Goal: Task Accomplishment & Management: Complete application form

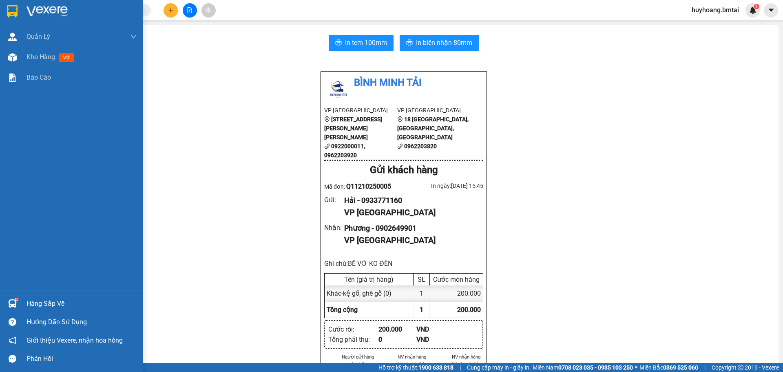
click at [5, 6] on div at bounding box center [12, 11] width 14 height 14
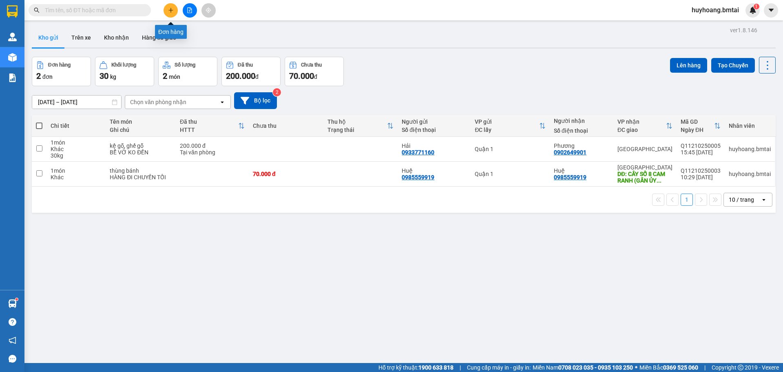
click at [173, 9] on icon "plus" at bounding box center [171, 10] width 6 height 6
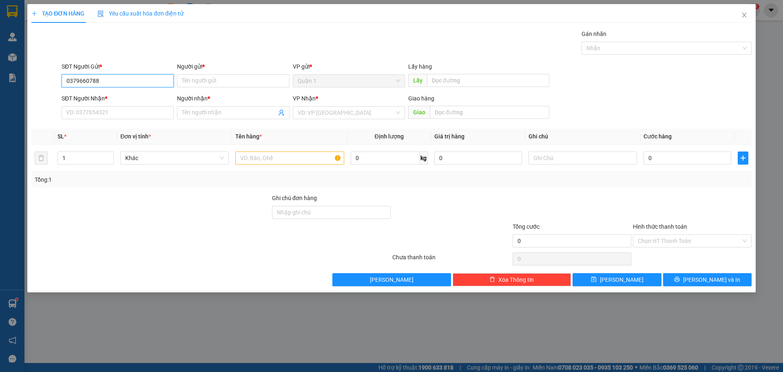
type input "0379660788"
type input "D"
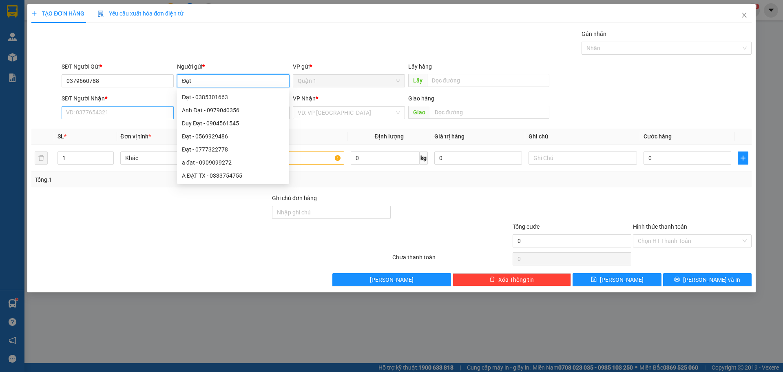
type input "Đạt"
click at [159, 117] on input "SĐT Người Nhận *" at bounding box center [118, 112] width 112 height 13
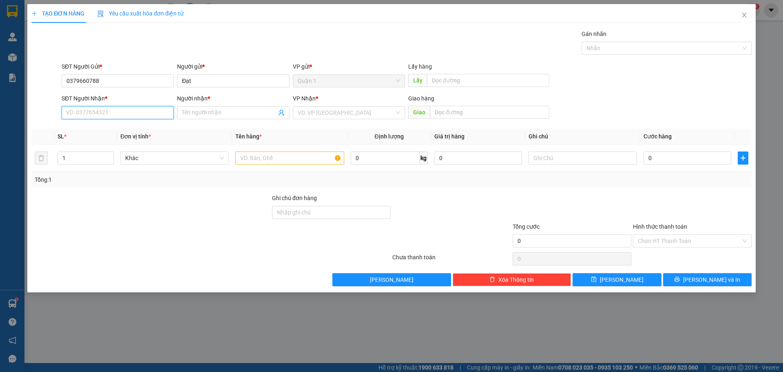
type input "0"
click at [140, 81] on input "0379660788" at bounding box center [118, 80] width 112 height 13
click at [132, 111] on input "SĐT Người Nhận *" at bounding box center [118, 112] width 112 height 13
paste input "0379660788"
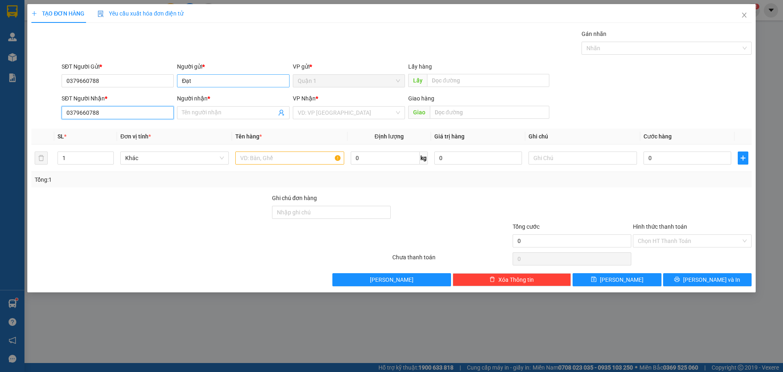
type input "0379660788"
click at [204, 81] on input "Đạt" at bounding box center [233, 80] width 112 height 13
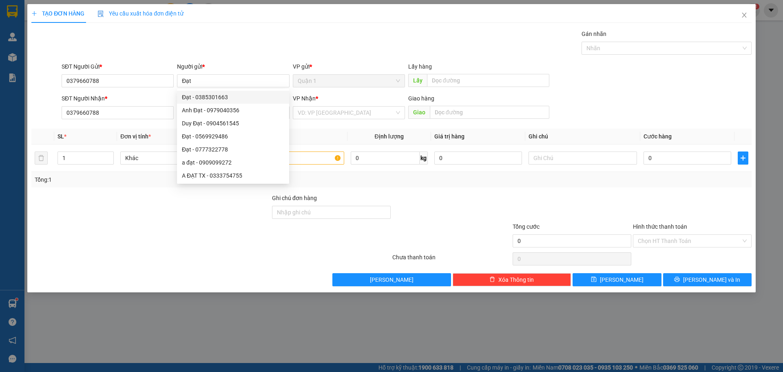
click at [268, 36] on div "Gán nhãn Nhãn" at bounding box center [407, 43] width 694 height 29
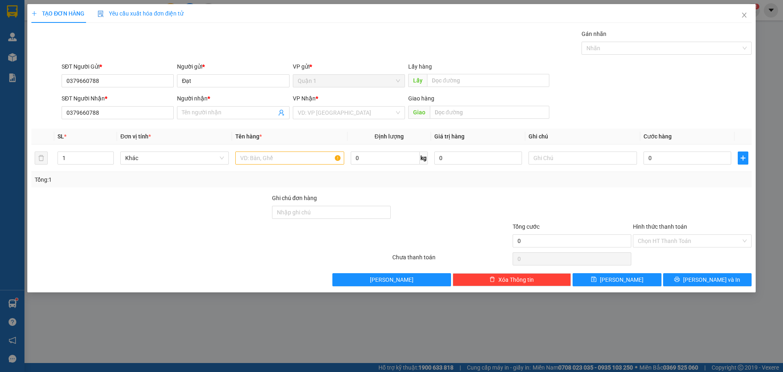
click at [333, 16] on div "TẠO ĐƠN HÀNG Yêu cầu xuất hóa đơn điện tử" at bounding box center [391, 13] width 721 height 19
click at [214, 117] on input "Người nhận *" at bounding box center [229, 112] width 94 height 9
paste input "Đạt"
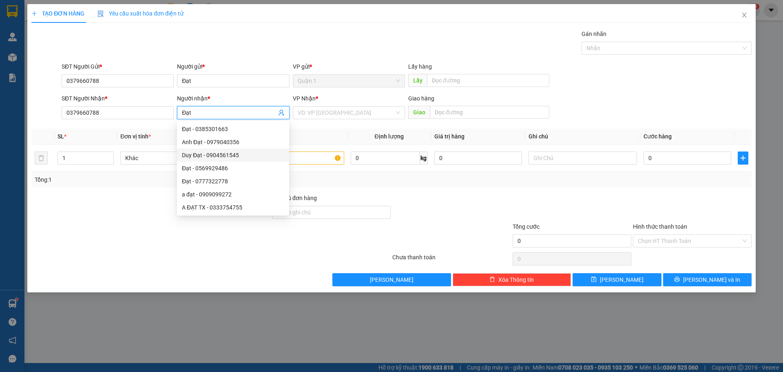
type input "Đạt"
click at [375, 192] on div "Transit Pickup Surcharge Ids Transit Deliver Surcharge Ids Transit Deliver Surc…" at bounding box center [391, 157] width 721 height 257
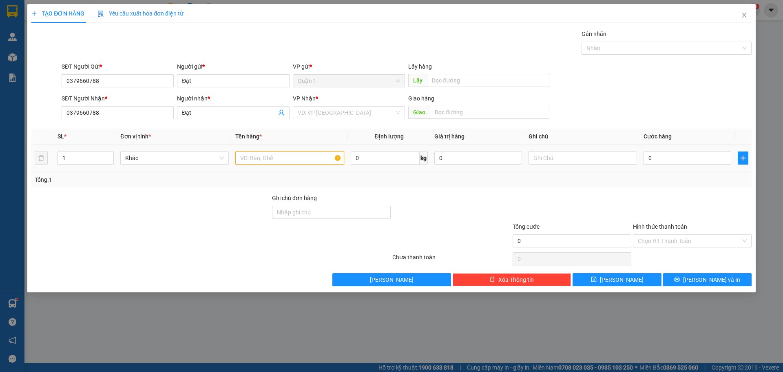
click at [304, 159] on input "text" at bounding box center [289, 157] width 109 height 13
type input "Vali"
click at [658, 153] on input "0" at bounding box center [688, 157] width 88 height 13
type input "7"
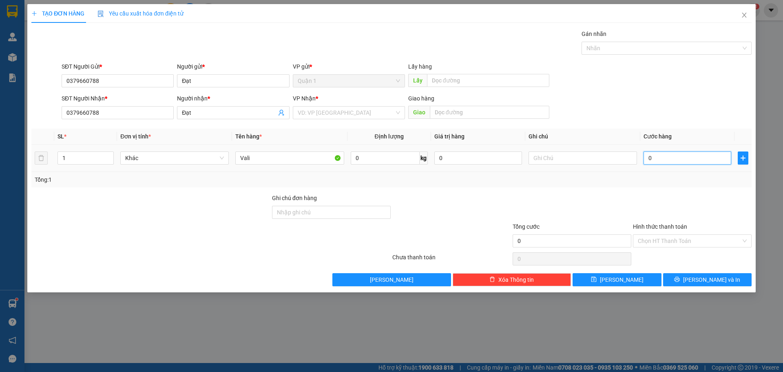
type input "7"
type input "70"
type input "700"
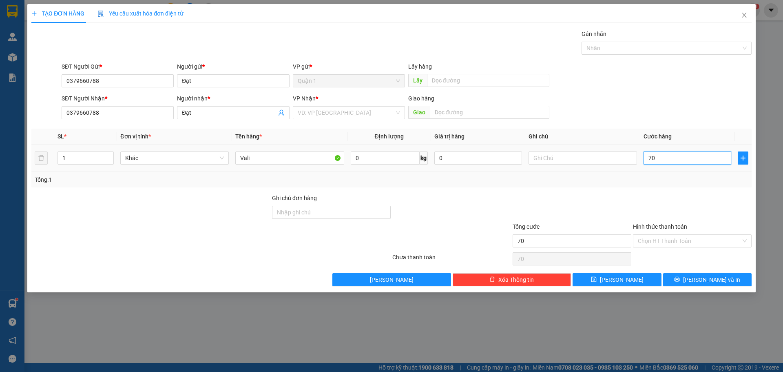
type input "700"
type input "7.000"
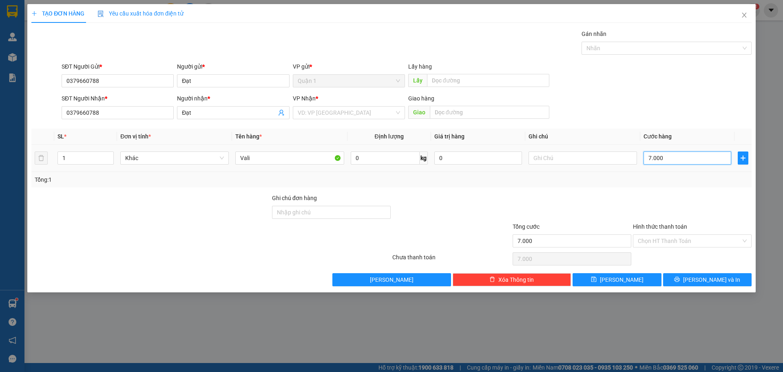
type input "70.000"
click at [647, 198] on div at bounding box center [692, 207] width 120 height 29
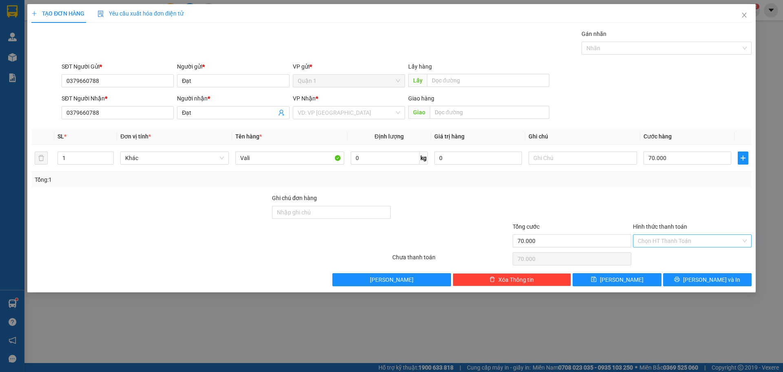
click at [697, 244] on input "Hình thức thanh toán" at bounding box center [689, 241] width 103 height 12
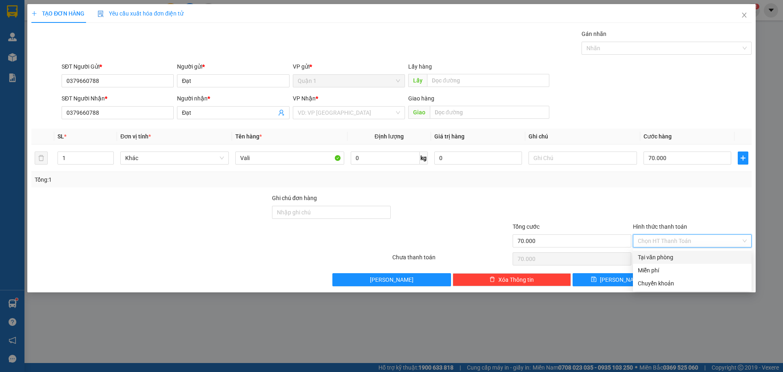
click at [681, 263] on div "Tại văn phòng" at bounding box center [692, 257] width 119 height 13
type input "0"
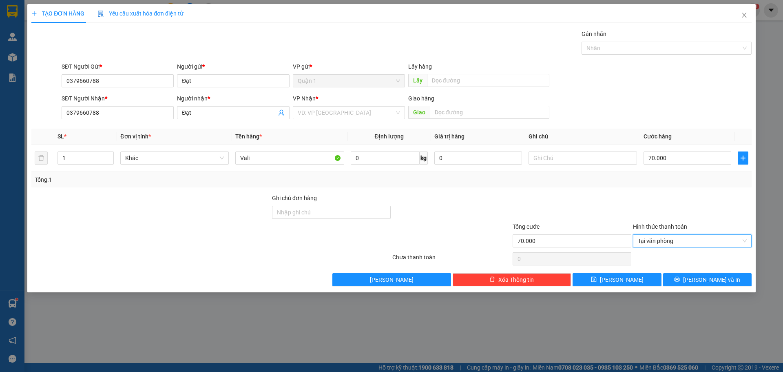
click at [705, 266] on div at bounding box center [692, 259] width 120 height 16
click at [717, 282] on span "[PERSON_NAME] và In" at bounding box center [711, 279] width 57 height 9
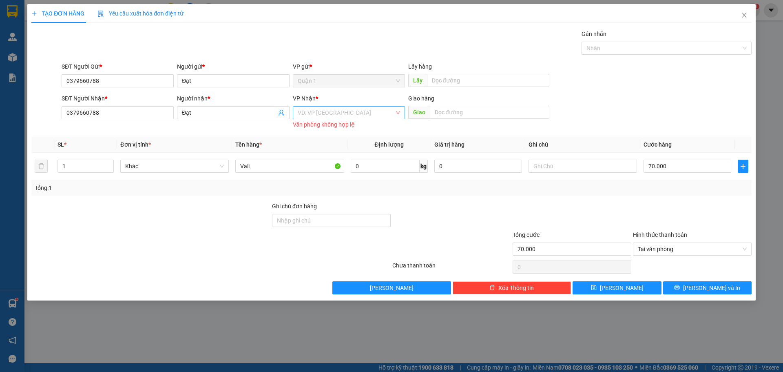
click at [371, 114] on input "search" at bounding box center [346, 112] width 97 height 12
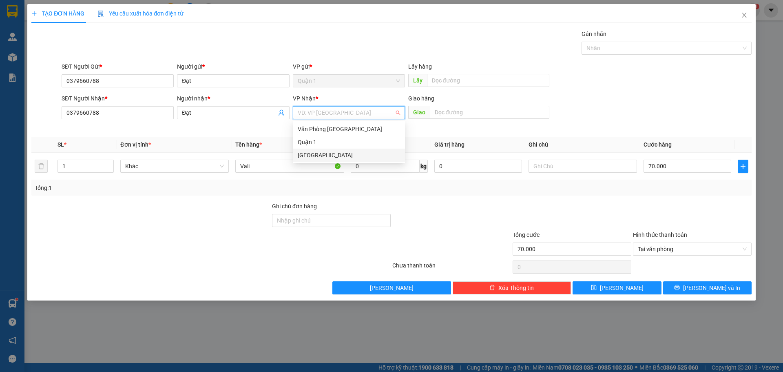
click at [336, 158] on div "[GEOGRAPHIC_DATA]" at bounding box center [349, 155] width 102 height 9
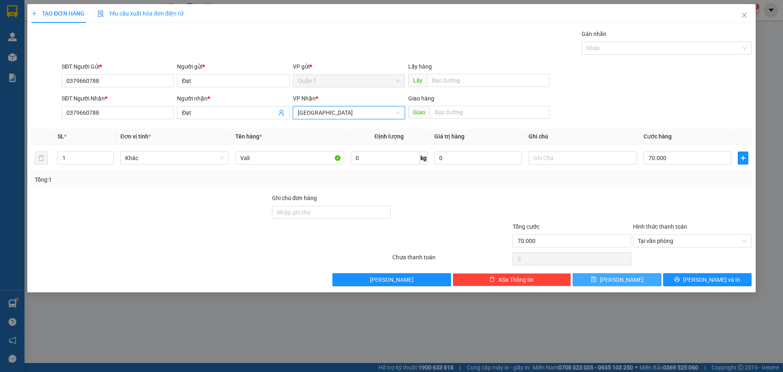
click at [658, 283] on button "[PERSON_NAME]" at bounding box center [617, 279] width 89 height 13
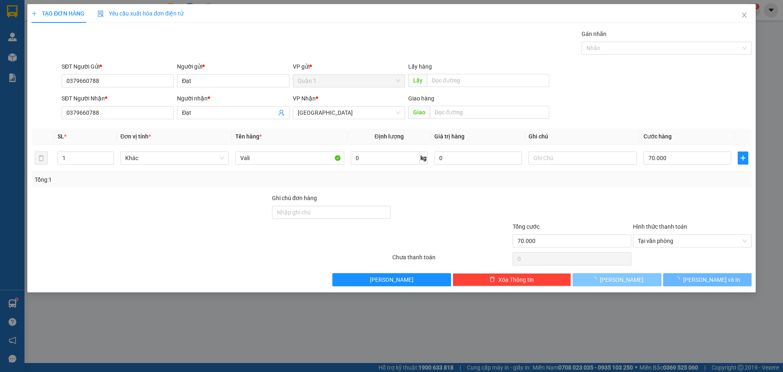
type input "0"
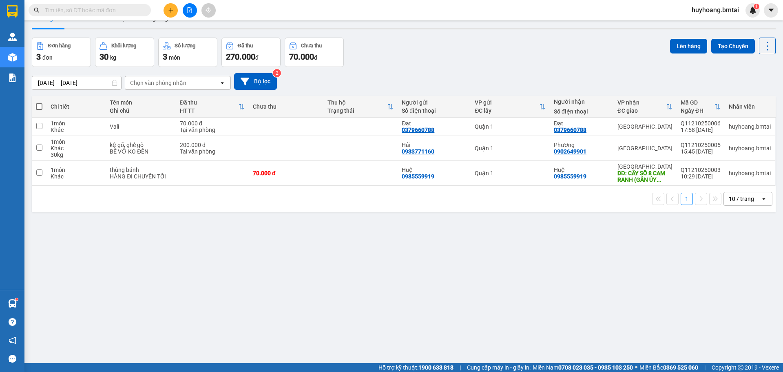
scroll to position [38, 0]
